Goal: Use online tool/utility

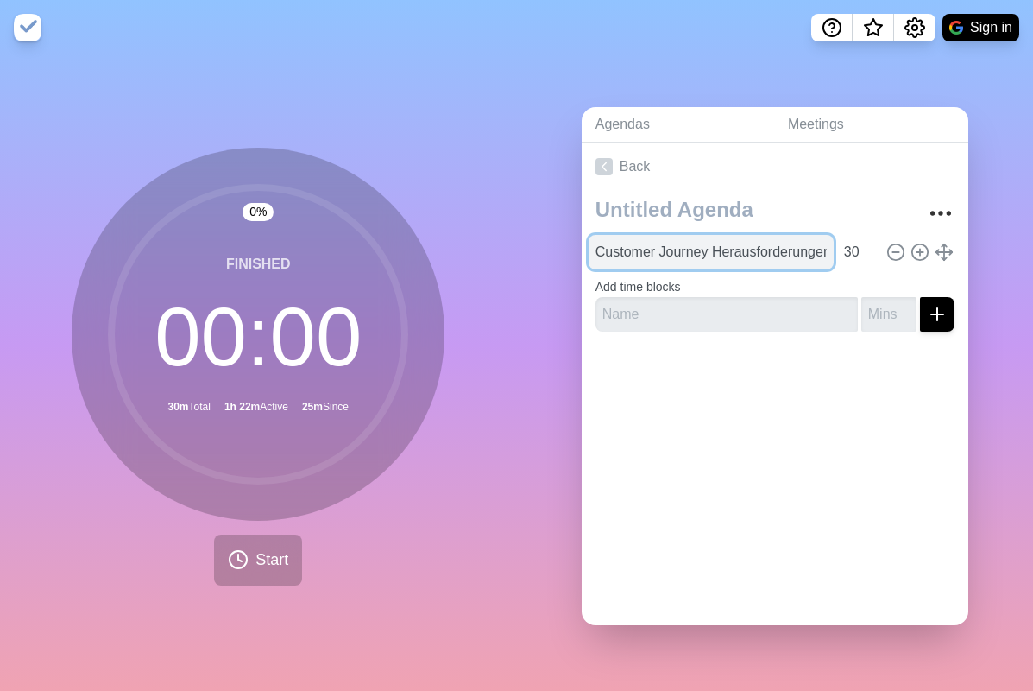
click at [794, 258] on input "Customer Journey Herausforderungen" at bounding box center [711, 252] width 245 height 35
type input "WKW Fragen"
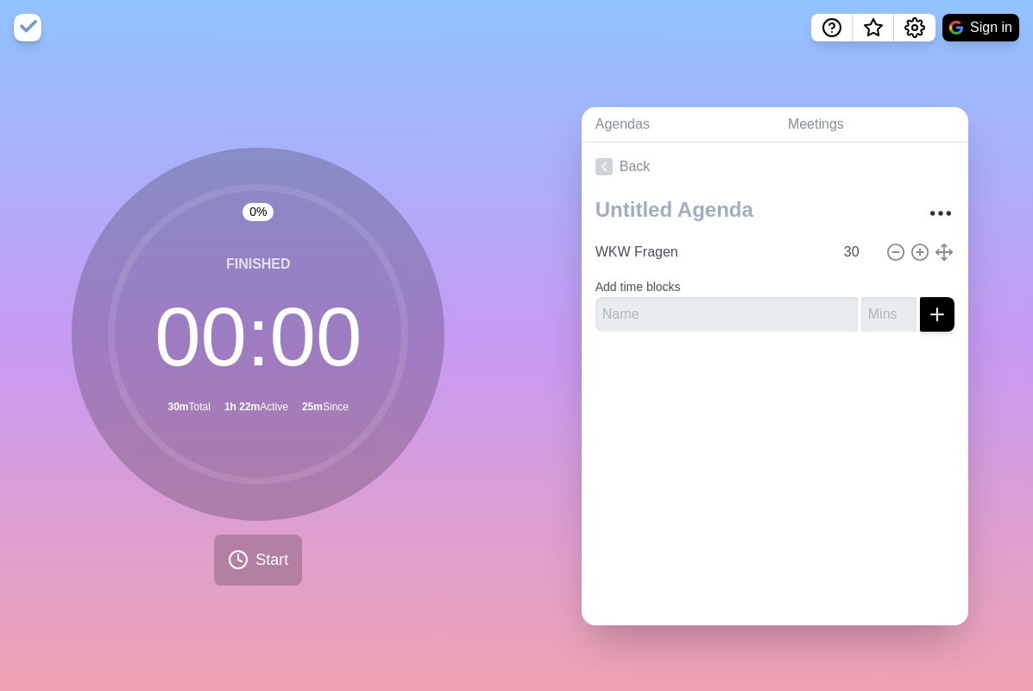
click at [788, 405] on div at bounding box center [775, 379] width 387 height 69
click at [870, 249] on input "31" at bounding box center [857, 252] width 41 height 35
click at [870, 249] on input "32" at bounding box center [857, 252] width 41 height 35
click at [252, 558] on button "Start" at bounding box center [258, 559] width 88 height 51
click at [855, 256] on input "32" at bounding box center [857, 252] width 41 height 35
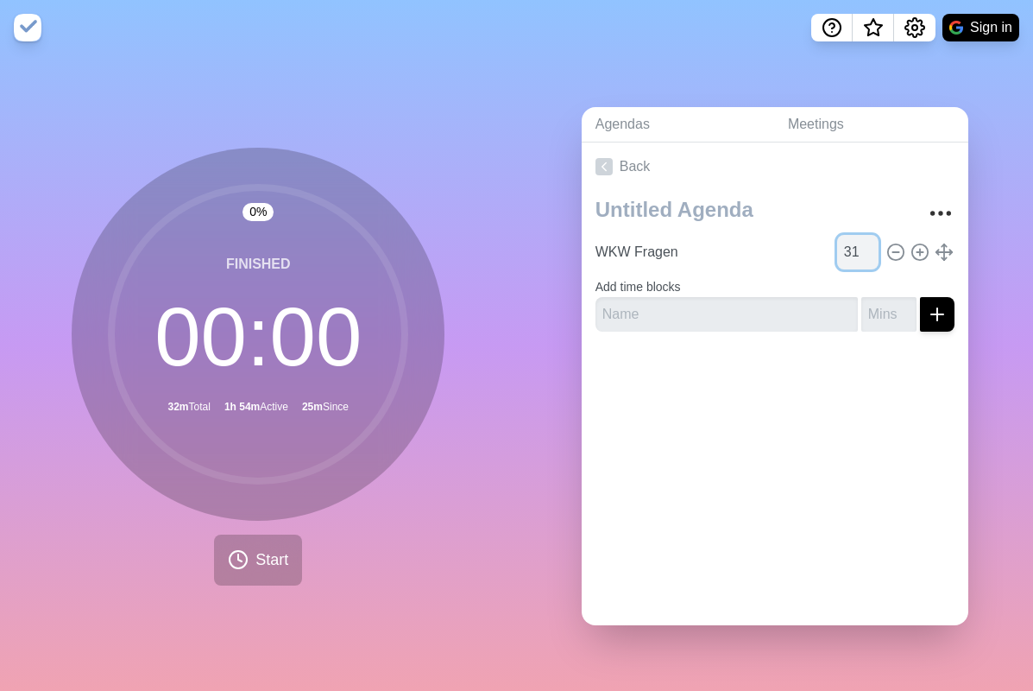
click at [870, 254] on input "31" at bounding box center [857, 252] width 41 height 35
click at [870, 254] on input "30" at bounding box center [857, 252] width 41 height 35
click at [870, 254] on input "29" at bounding box center [857, 252] width 41 height 35
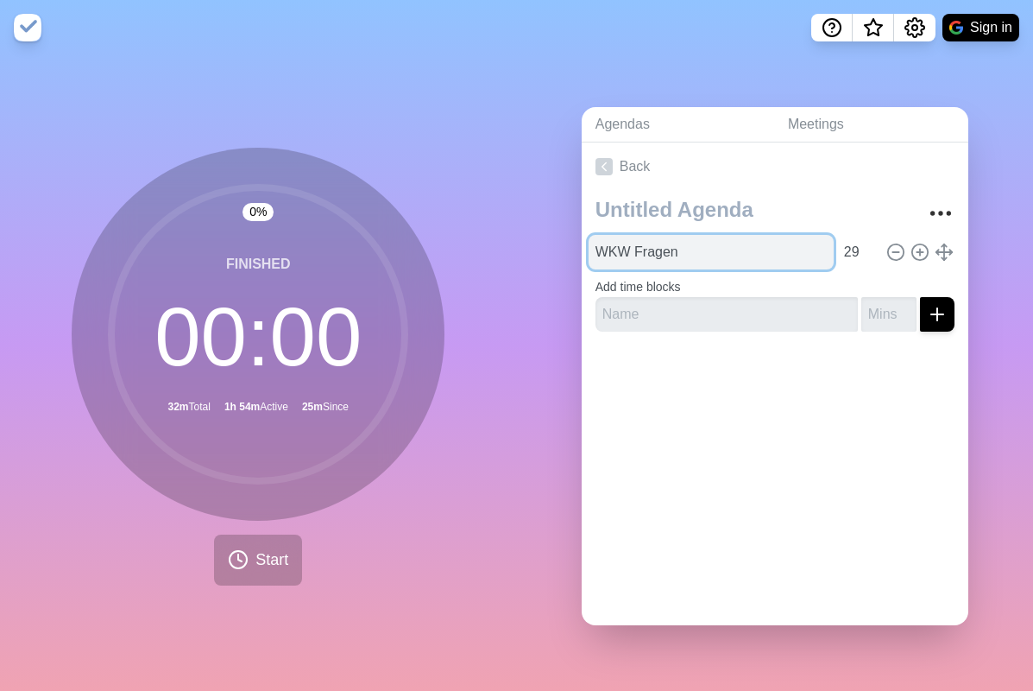
click at [704, 255] on input "WKW Fragen" at bounding box center [711, 252] width 245 height 35
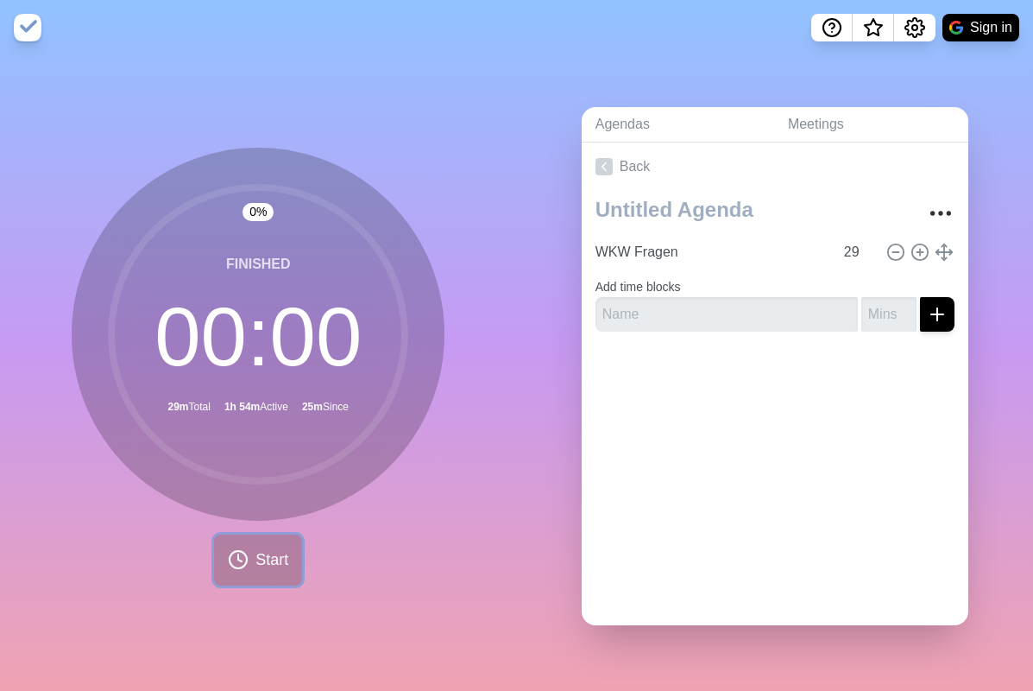
click at [228, 552] on icon at bounding box center [238, 559] width 21 height 21
click at [870, 255] on input "28" at bounding box center [857, 252] width 41 height 35
type input "27"
click at [870, 255] on input "27" at bounding box center [857, 252] width 41 height 35
click at [262, 555] on span "Start" at bounding box center [271, 559] width 33 height 23
